Goal: Transaction & Acquisition: Purchase product/service

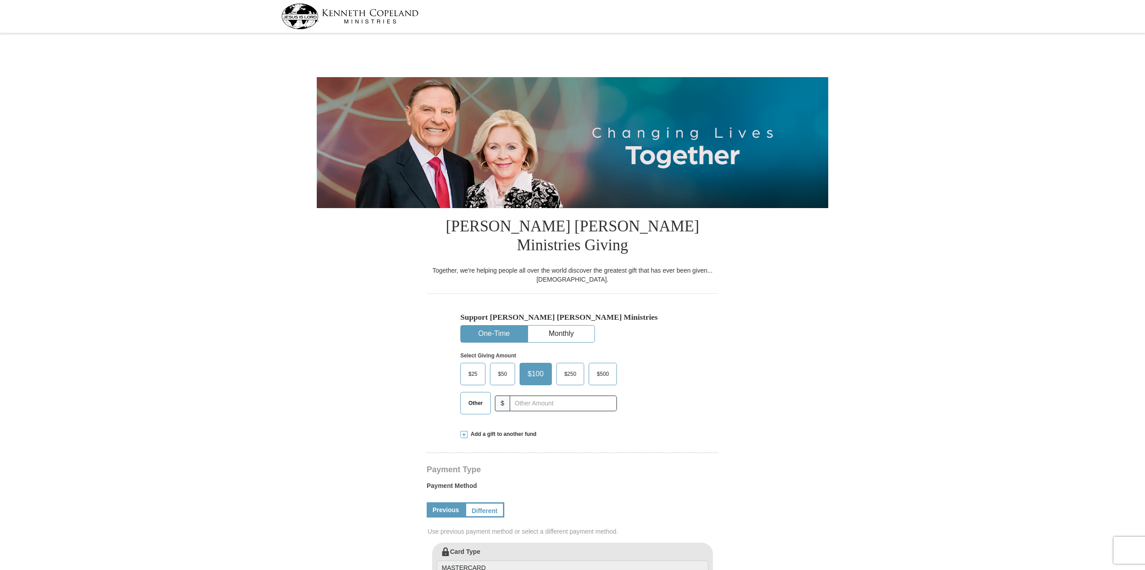
select select "KS"
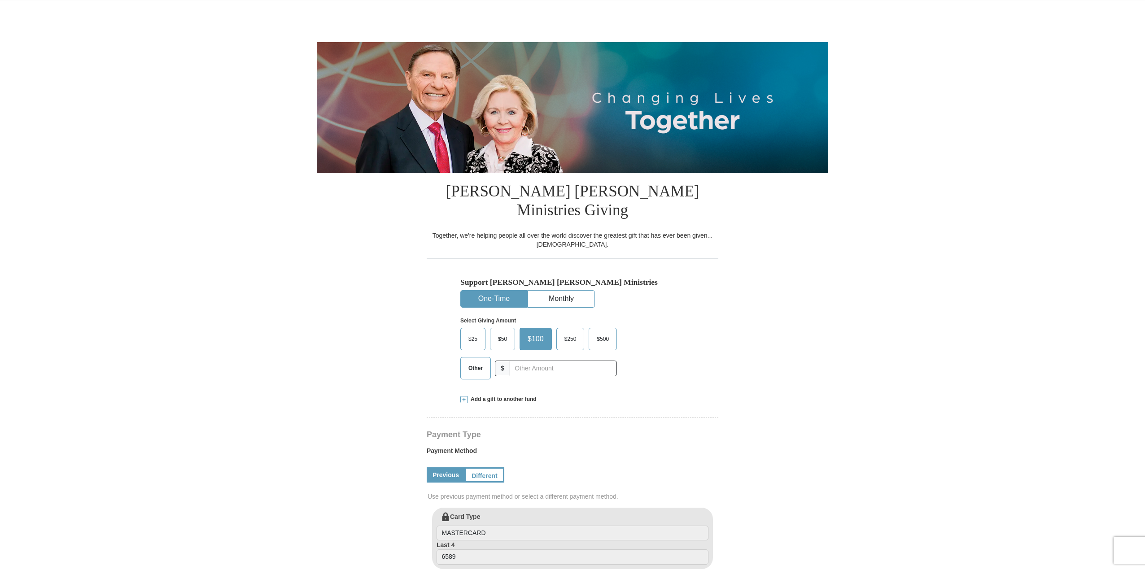
scroll to position [90, 0]
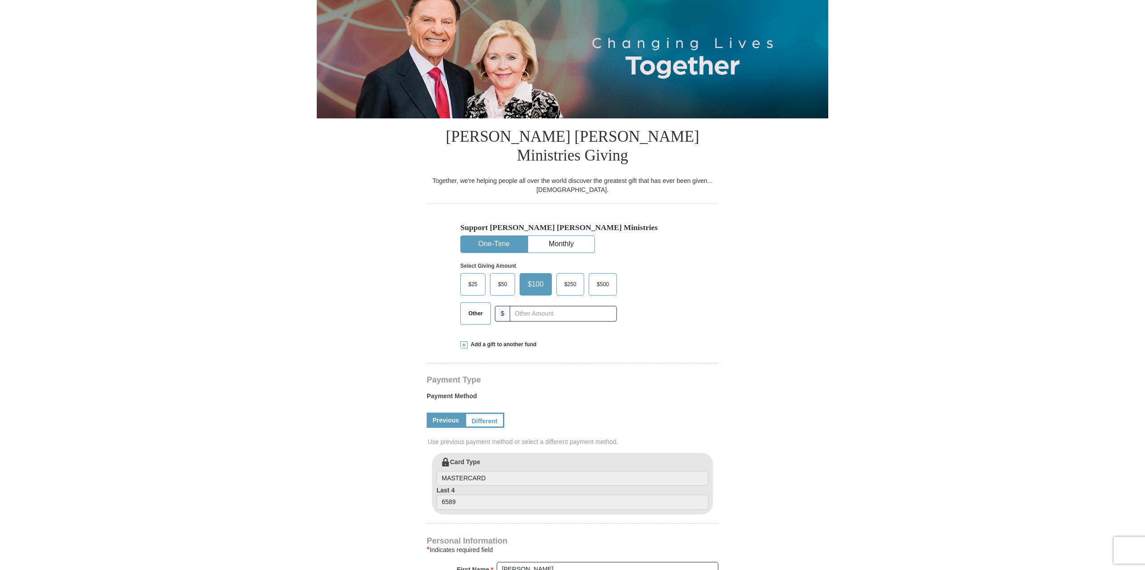
click at [468, 307] on span "Other" at bounding box center [475, 313] width 23 height 13
click at [0, 0] on input "Other" at bounding box center [0, 0] width 0 height 0
click at [466, 341] on span at bounding box center [463, 344] width 7 height 7
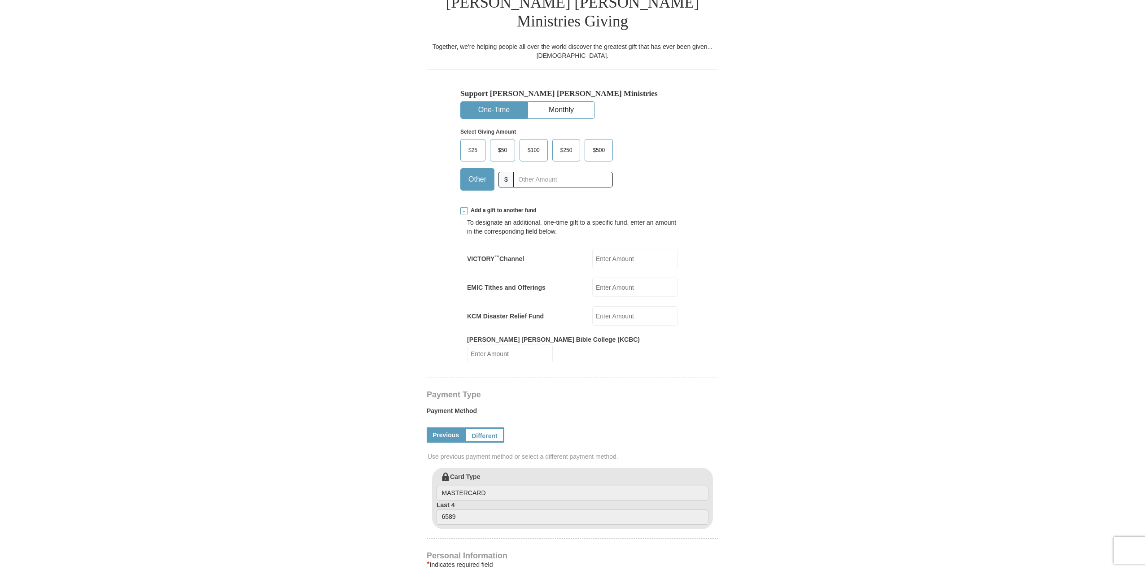
scroll to position [224, 0]
click at [611, 277] on input "EMIC Tithes and Offerings" at bounding box center [635, 286] width 86 height 19
type input "1600.00"
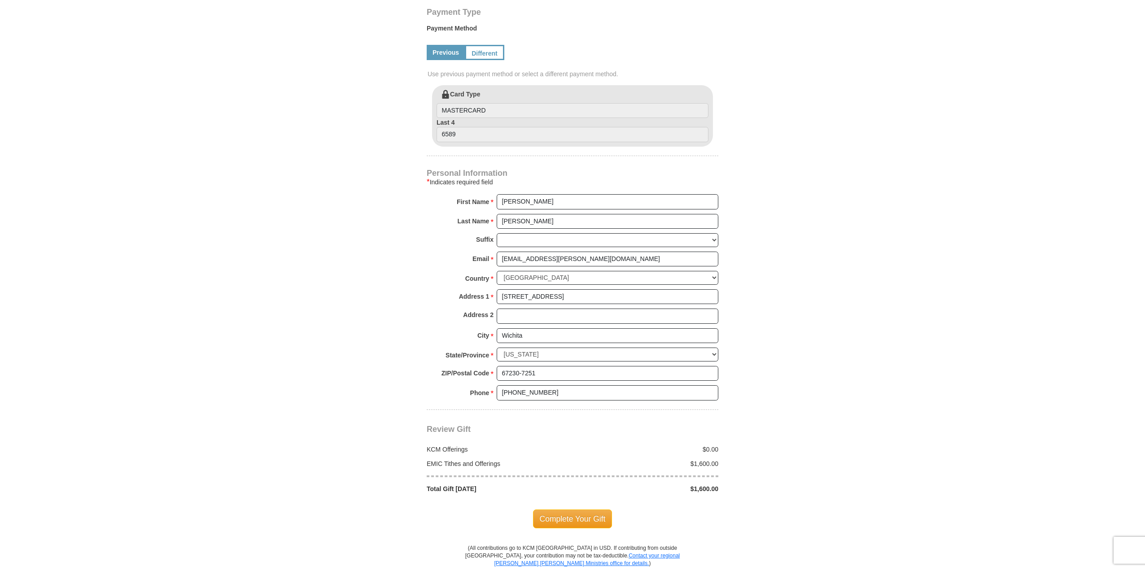
scroll to position [628, 0]
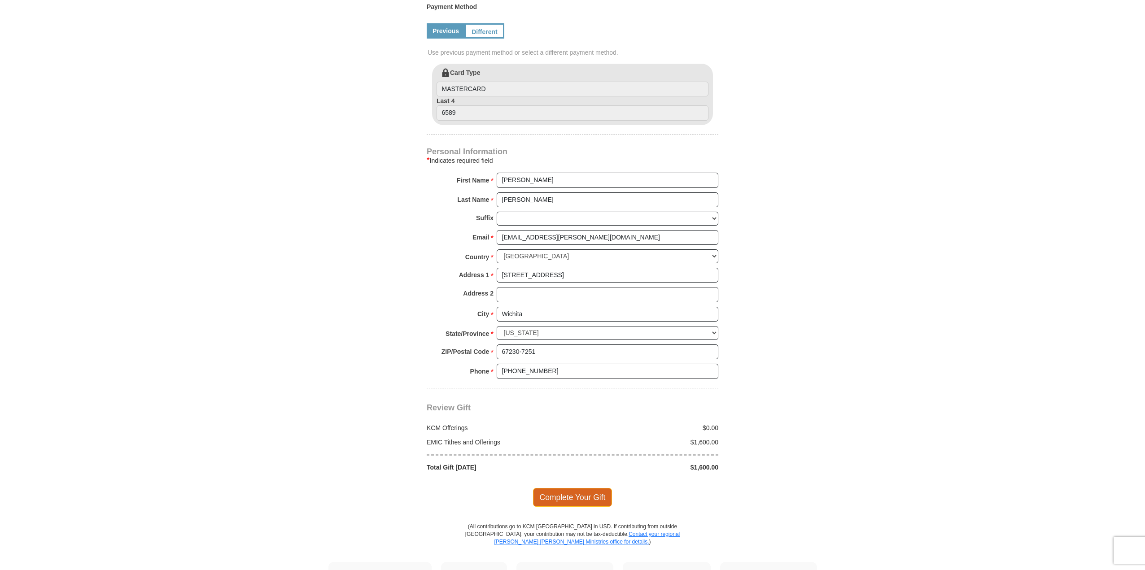
click at [586, 488] on span "Complete Your Gift" at bounding box center [572, 497] width 79 height 19
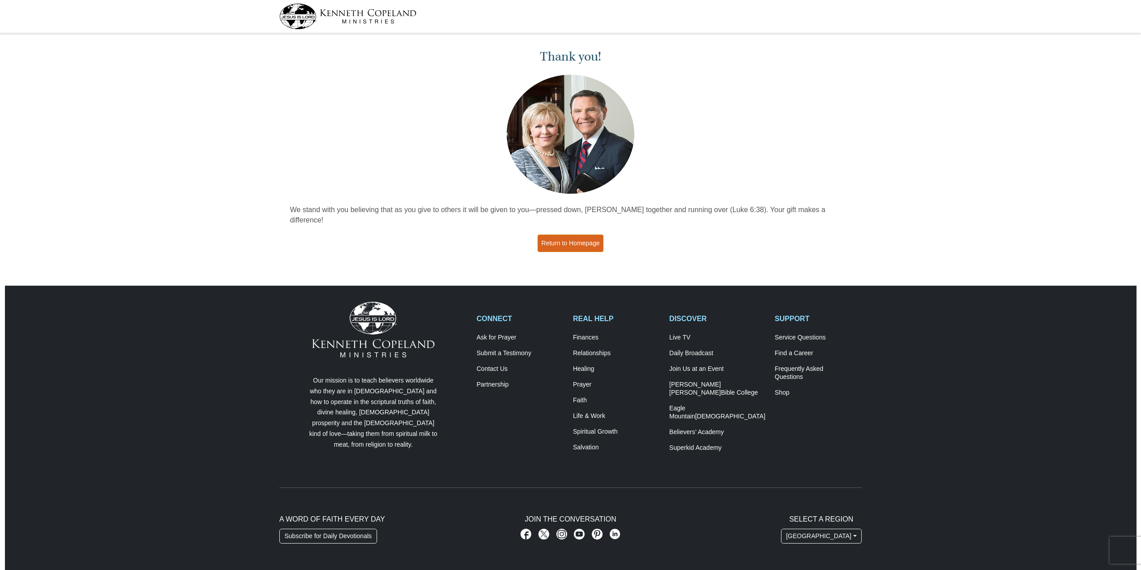
click at [568, 236] on link "Return to Homepage" at bounding box center [571, 243] width 66 height 17
